Goal: Information Seeking & Learning: Learn about a topic

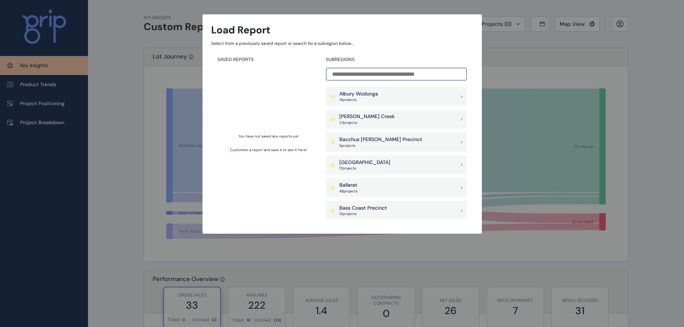
click at [375, 125] on p "27 project s" at bounding box center [366, 122] width 55 height 5
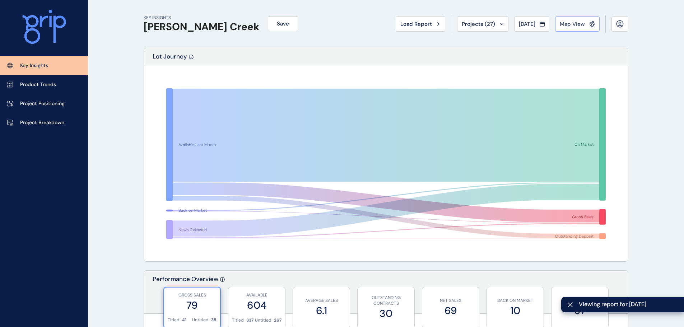
click at [577, 24] on span "Map View" at bounding box center [571, 23] width 25 height 7
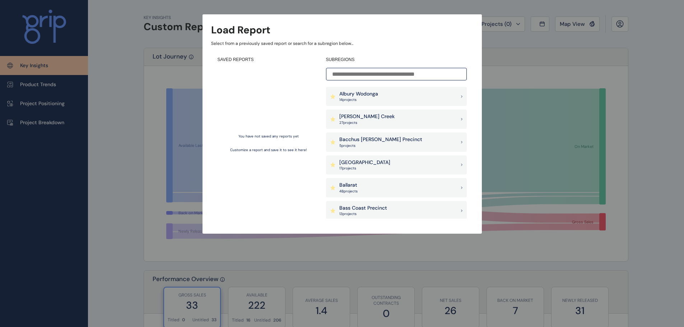
drag, startPoint x: 367, startPoint y: 119, endPoint x: 374, endPoint y: 116, distance: 8.0
click at [367, 119] on p "[PERSON_NAME] Creek" at bounding box center [366, 116] width 55 height 7
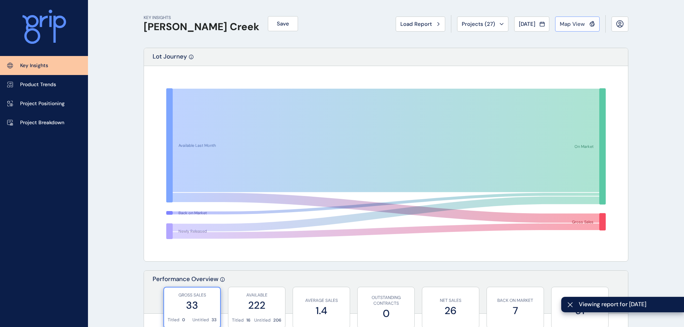
click at [573, 25] on span "Map View" at bounding box center [571, 23] width 25 height 7
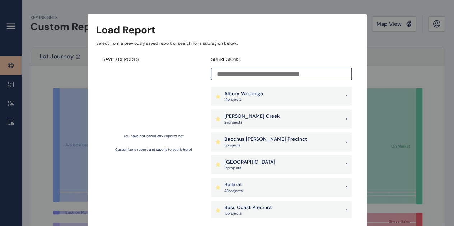
click at [256, 119] on p "[PERSON_NAME] Creek" at bounding box center [251, 116] width 55 height 7
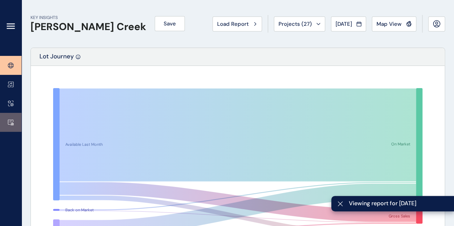
click at [7, 119] on link at bounding box center [11, 122] width 22 height 19
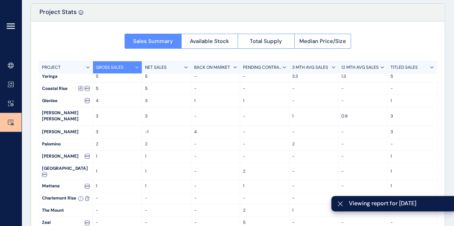
scroll to position [75, 0]
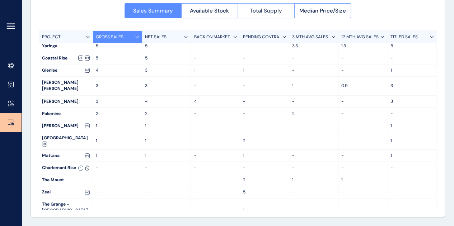
click at [253, 10] on span "Total Supply" at bounding box center [266, 10] width 32 height 7
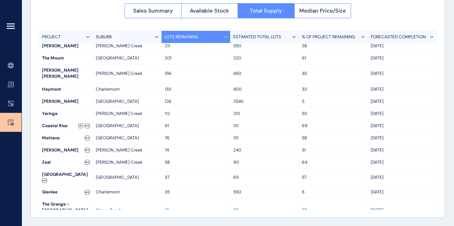
click at [60, 145] on div "Forrest Green" at bounding box center [65, 151] width 53 height 12
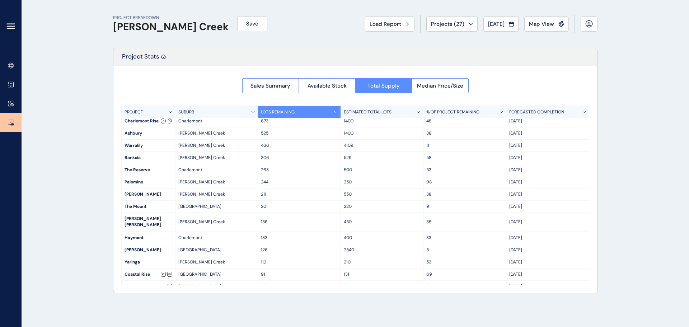
scroll to position [0, 0]
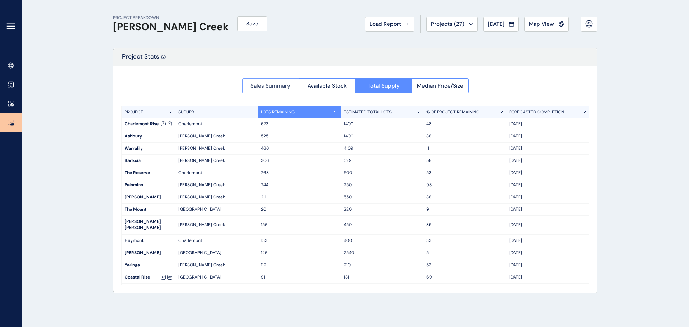
click at [257, 85] on span "Sales Summary" at bounding box center [270, 85] width 40 height 7
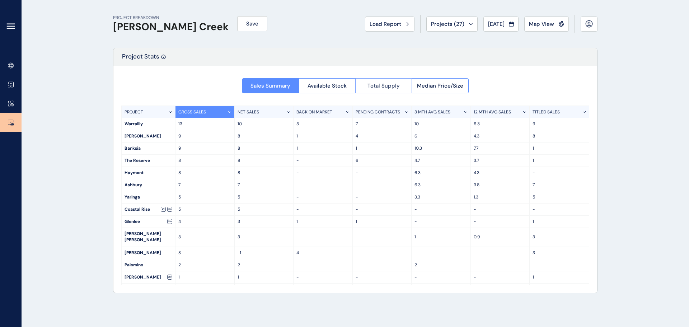
click at [385, 84] on span "Total Supply" at bounding box center [383, 85] width 32 height 7
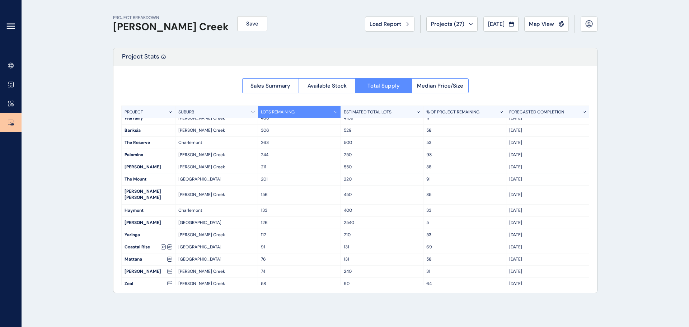
scroll to position [77, 0]
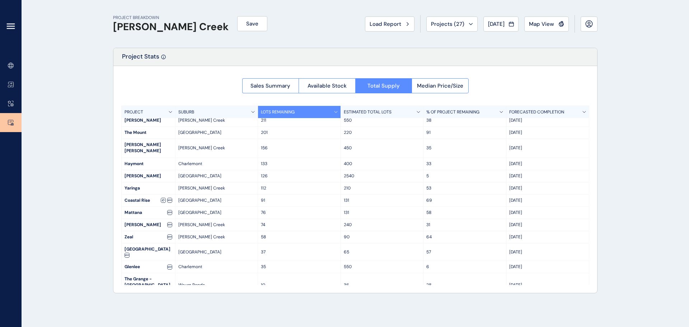
click at [109, 222] on div "PROJECT BREAKDOWN Armstrong Creek Save Load Report Projects ( 27 ) Jul 2025 202…" at bounding box center [355, 163] width 502 height 327
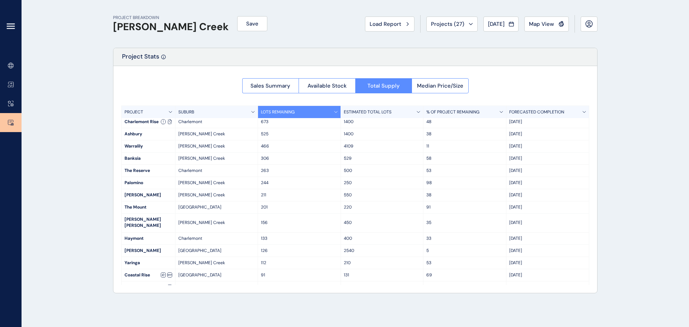
scroll to position [0, 0]
click at [251, 78] on div "Sales Summary Available Stock Total Supply Median Price/Size" at bounding box center [355, 83] width 226 height 19
click at [250, 79] on button "Sales Summary" at bounding box center [270, 85] width 57 height 15
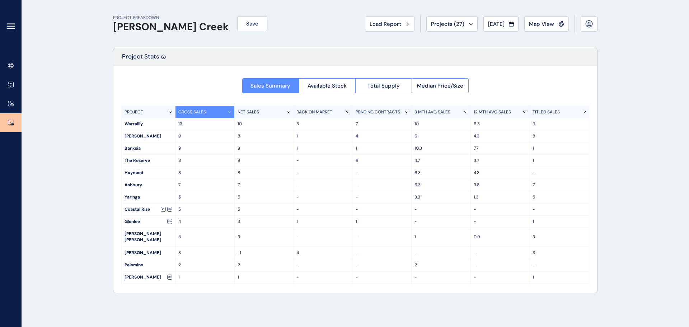
click at [454, 161] on p "4.7" at bounding box center [440, 161] width 53 height 6
click at [335, 85] on span "Available Stock" at bounding box center [326, 85] width 39 height 7
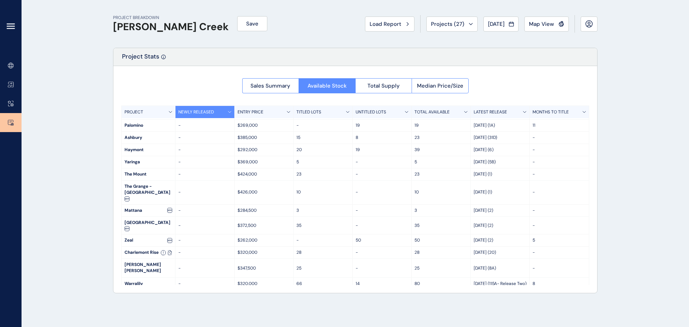
scroll to position [83, 0]
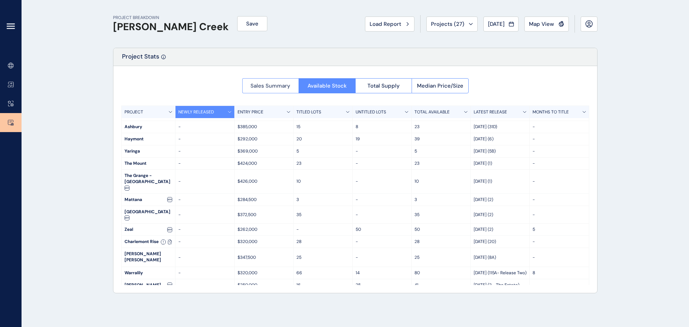
click at [268, 83] on span "Sales Summary" at bounding box center [270, 85] width 40 height 7
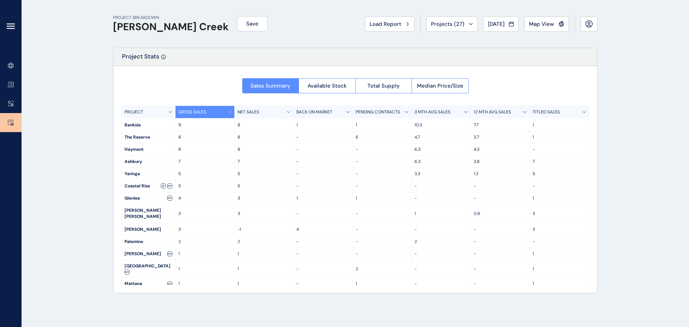
scroll to position [36, 0]
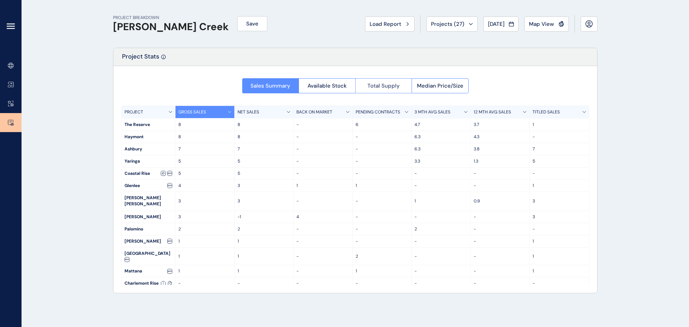
click at [393, 88] on span "Total Supply" at bounding box center [383, 85] width 32 height 7
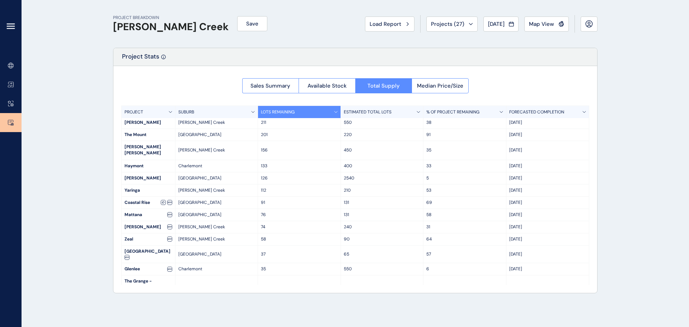
scroll to position [77, 0]
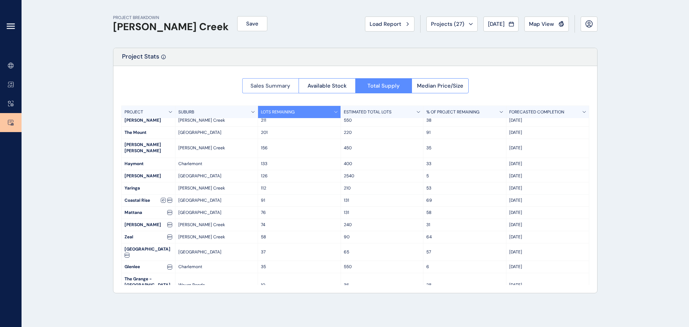
click at [287, 86] on span "Sales Summary" at bounding box center [270, 85] width 40 height 7
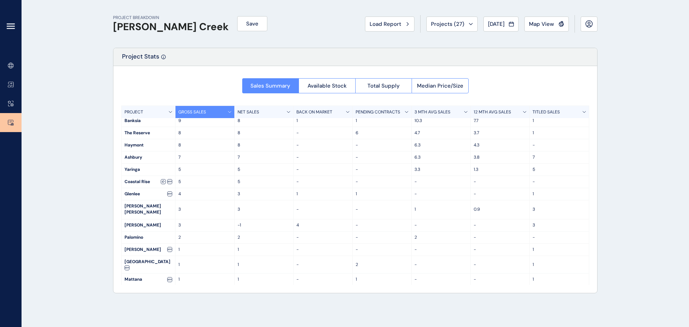
scroll to position [5, 0]
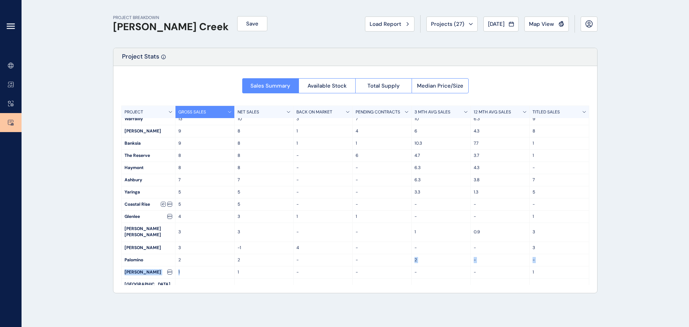
drag, startPoint x: 202, startPoint y: 263, endPoint x: 413, endPoint y: 259, distance: 210.3
click at [413, 226] on div "PROJECT GROSS SALES NET SALES BACK ON MARKET PENDING CONTRACTS 3 MTH AVG SALES …" at bounding box center [355, 194] width 468 height 179
click at [332, 83] on span "Available Stock" at bounding box center [326, 85] width 39 height 7
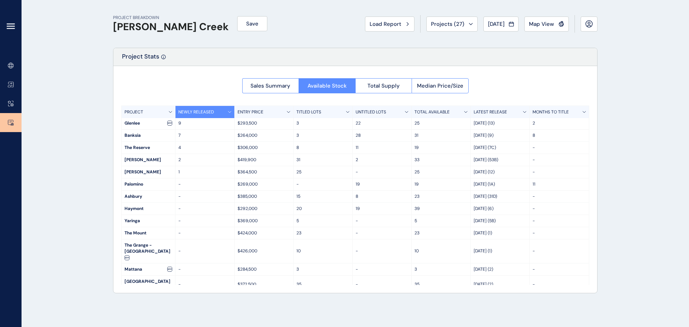
scroll to position [83, 0]
